Goal: Task Accomplishment & Management: Use online tool/utility

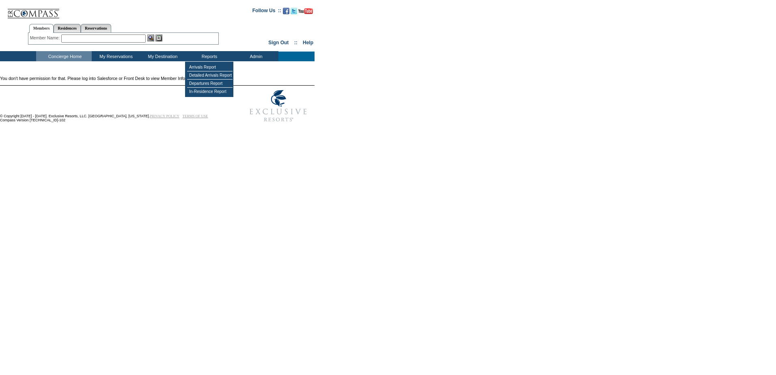
click at [217, 53] on td "Reports" at bounding box center [208, 56] width 47 height 10
click at [206, 67] on td "Arrivals Report" at bounding box center [209, 67] width 45 height 8
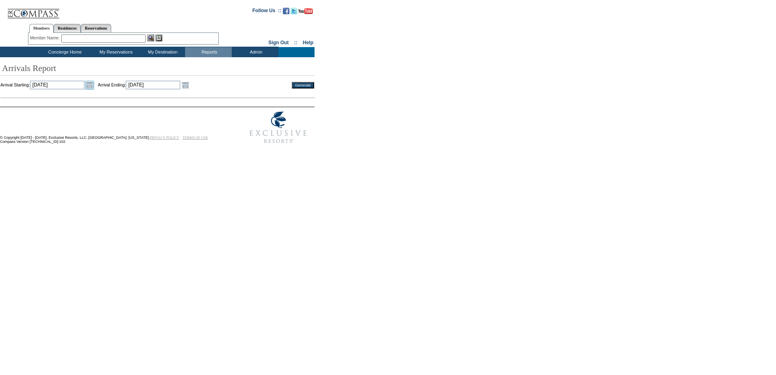
click at [94, 85] on link "Open the calendar popup." at bounding box center [89, 85] width 9 height 9
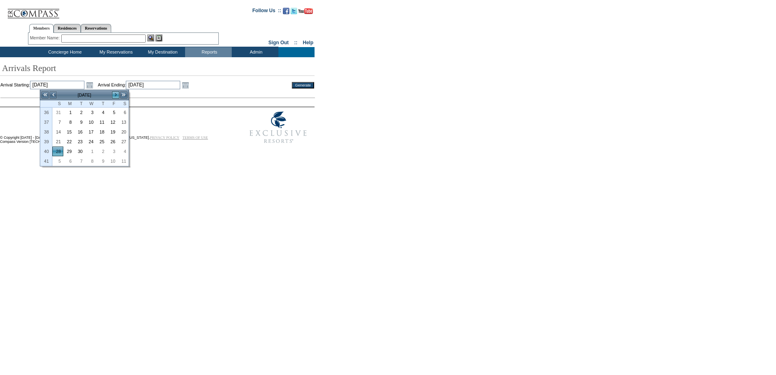
click at [114, 96] on link ">" at bounding box center [116, 95] width 8 height 8
click at [92, 114] on link "1" at bounding box center [91, 112] width 10 height 9
type input "[DATE]"
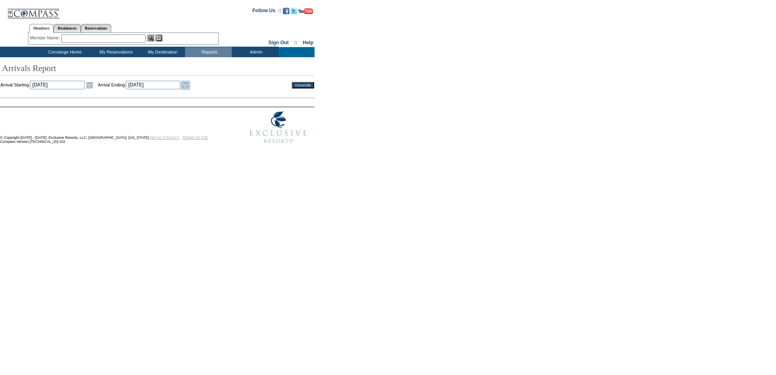
click at [190, 84] on link "Open the calendar popup." at bounding box center [185, 85] width 9 height 9
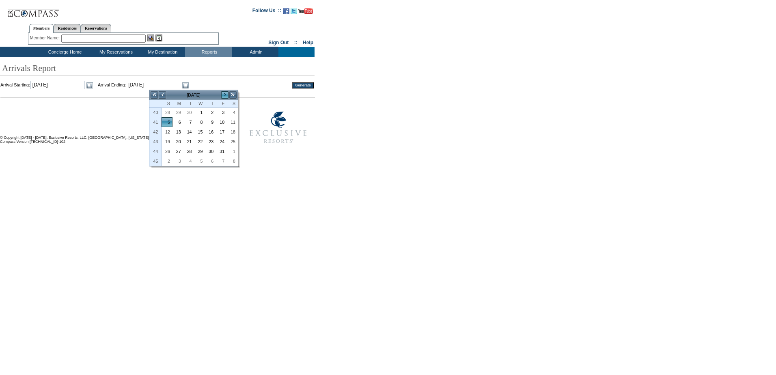
click at [224, 94] on link ">" at bounding box center [225, 95] width 8 height 8
click at [167, 159] on link "30" at bounding box center [167, 161] width 10 height 9
type input "[DATE]"
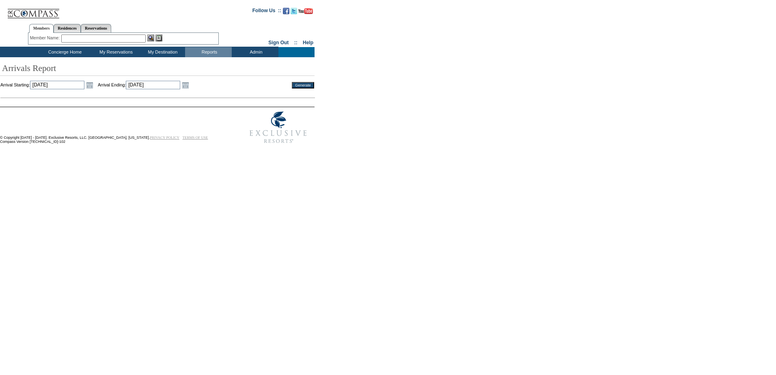
click at [297, 88] on input "Generate" at bounding box center [303, 85] width 22 height 6
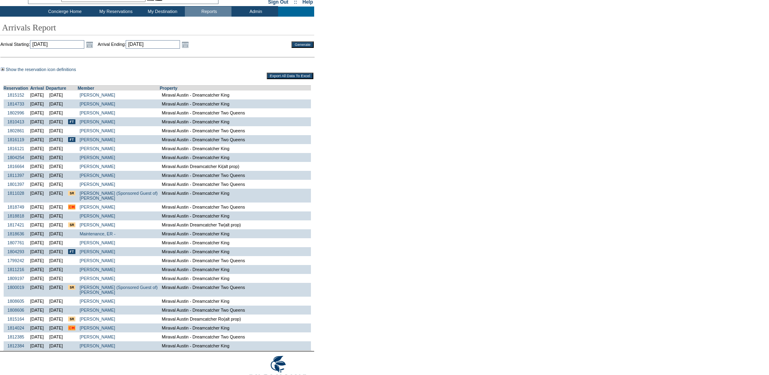
scroll to position [81, 0]
